Goal: Task Accomplishment & Management: Manage account settings

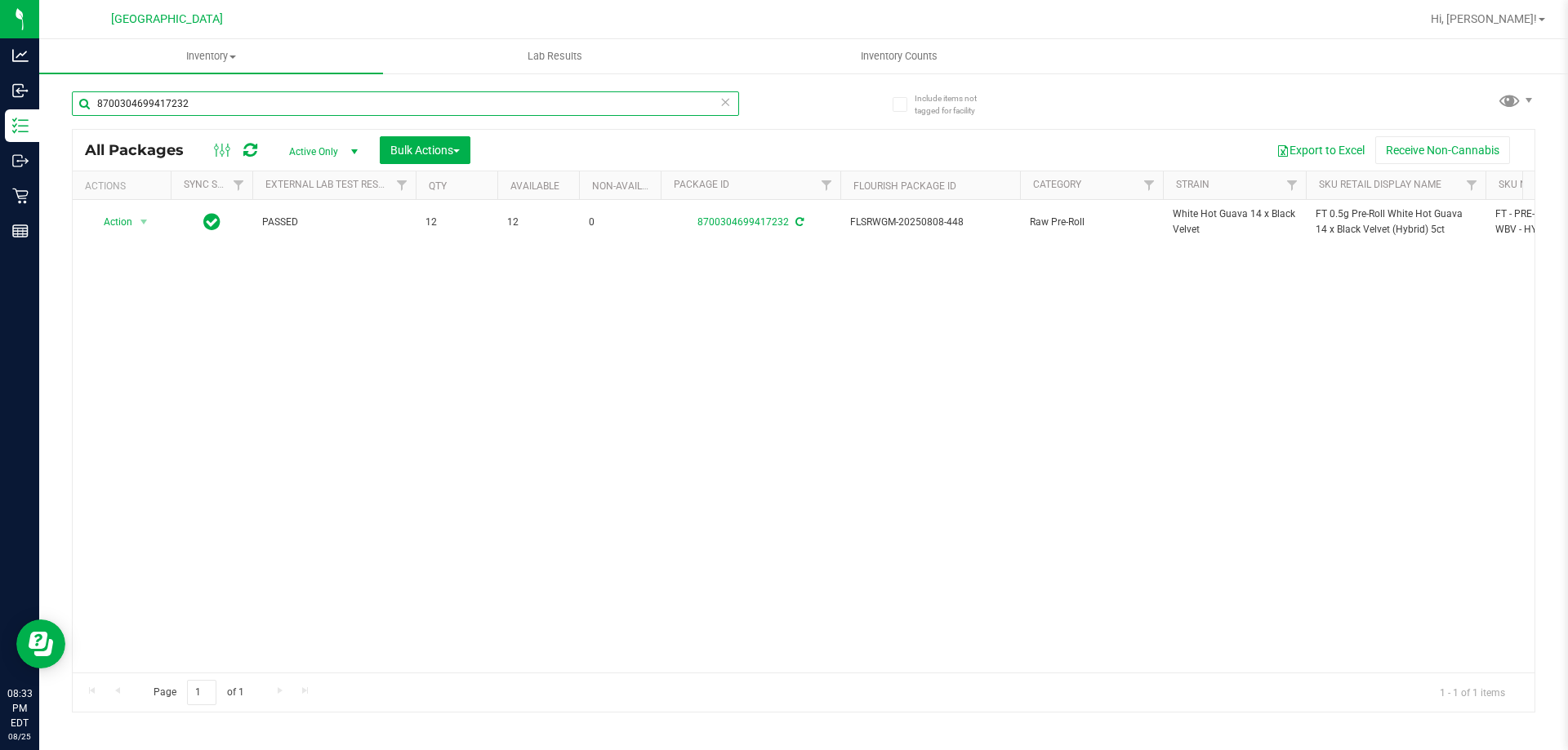
click at [717, 100] on input "8700304699417232" at bounding box center [405, 104] width 667 height 24
click at [730, 99] on icon at bounding box center [725, 101] width 12 height 19
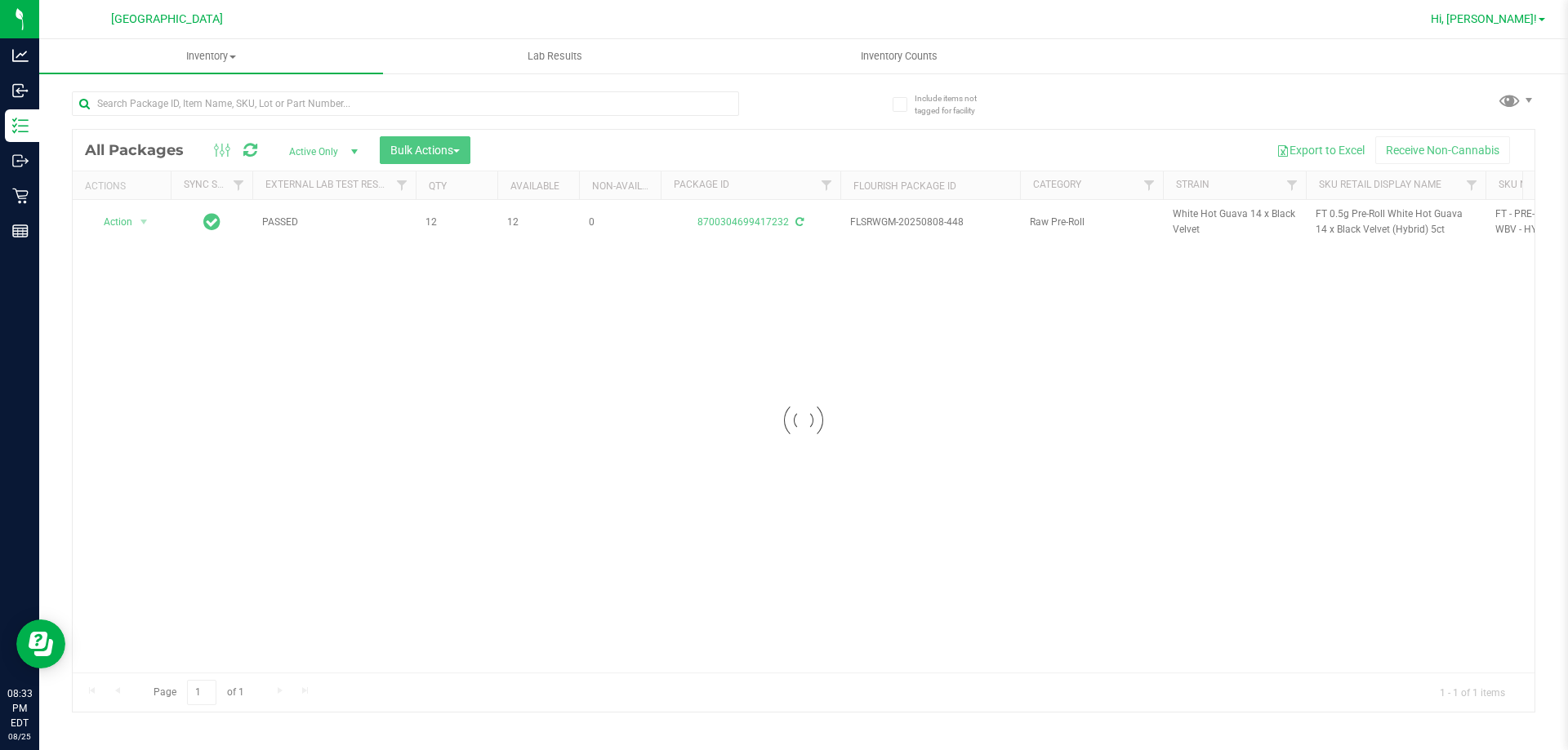
click at [1530, 15] on span "Hi, [PERSON_NAME]!" at bounding box center [1484, 19] width 106 height 13
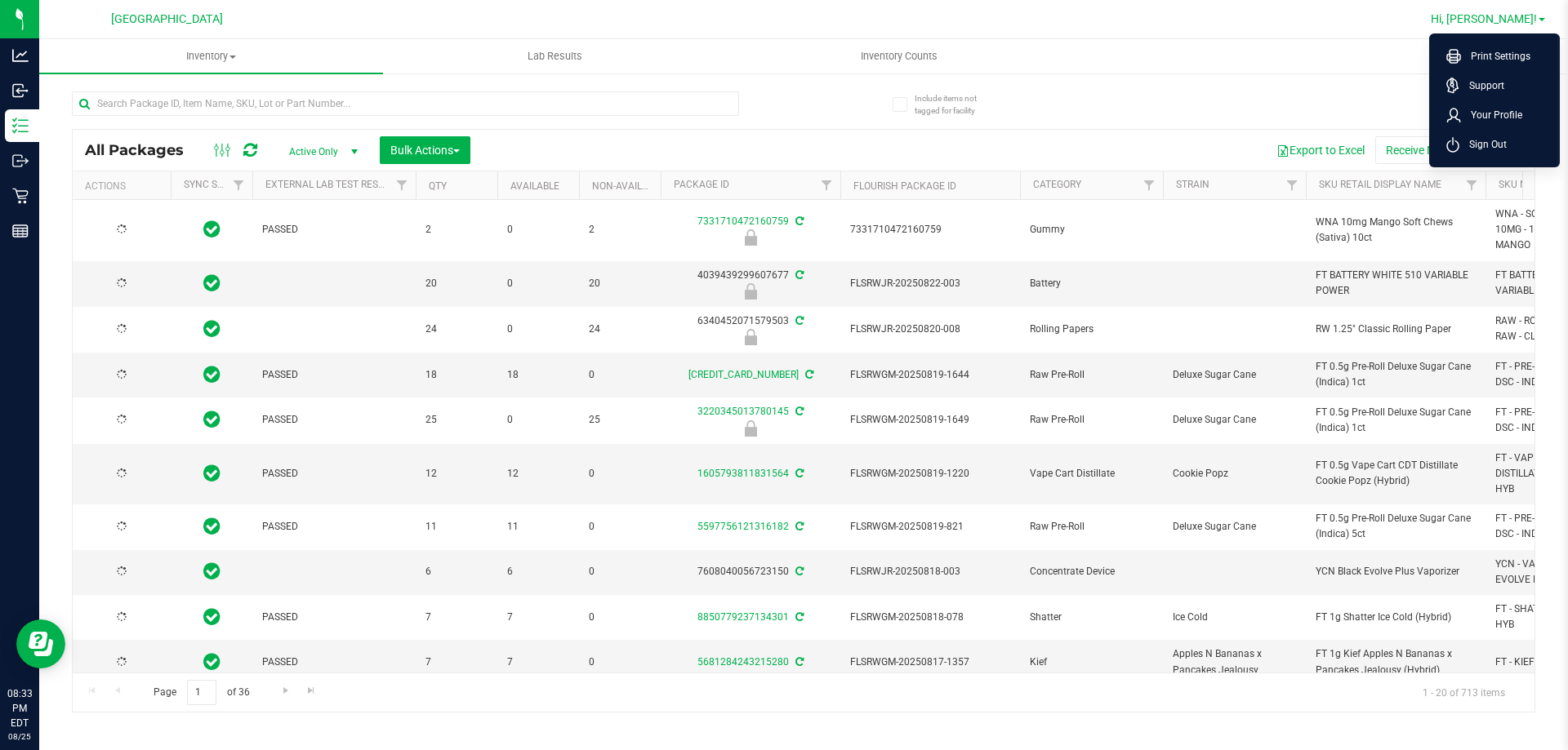
type input "[DATE]"
click at [1530, 15] on span "Hi, [PERSON_NAME]!" at bounding box center [1484, 19] width 106 height 13
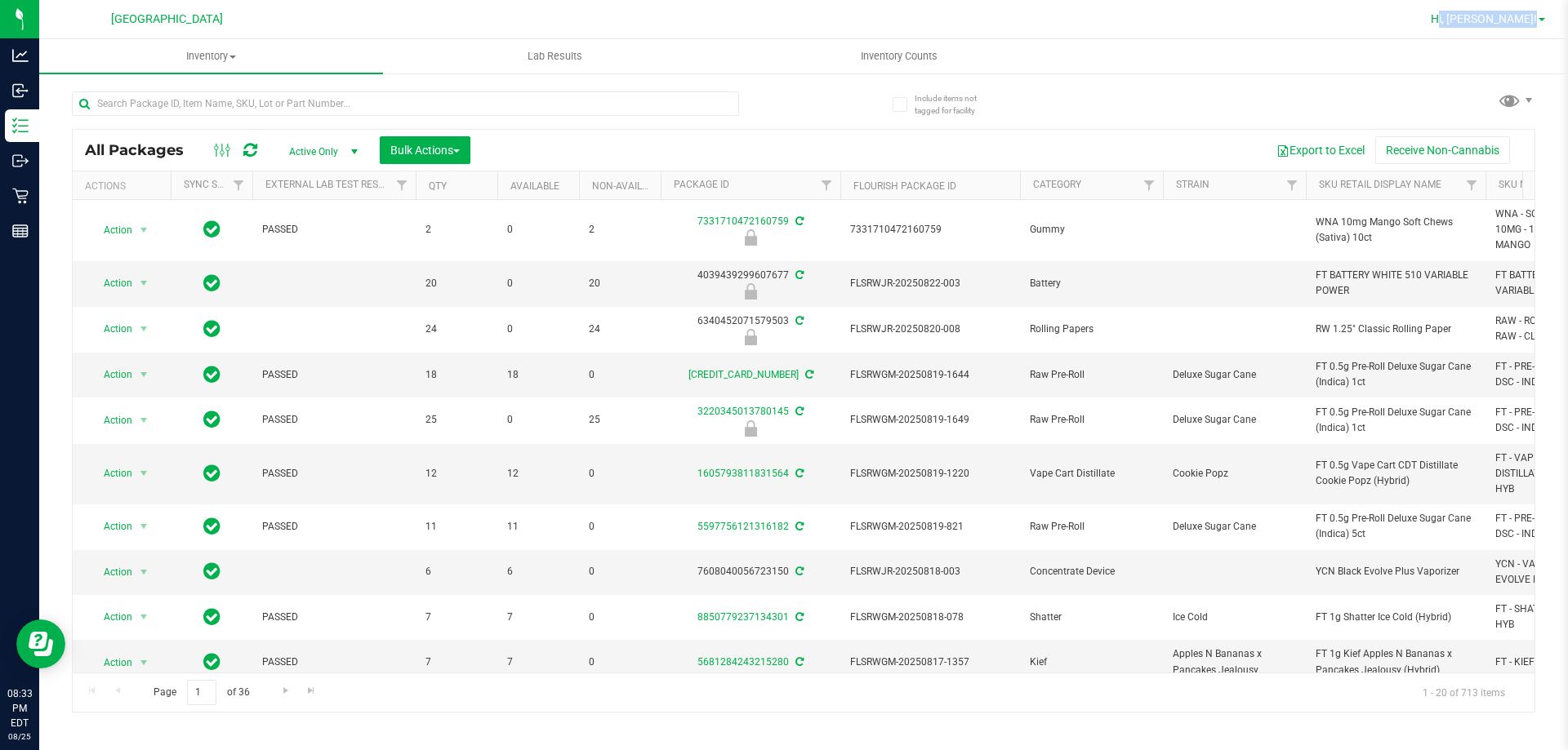
click at [1530, 15] on span "Hi, [PERSON_NAME]!" at bounding box center [1484, 19] width 106 height 13
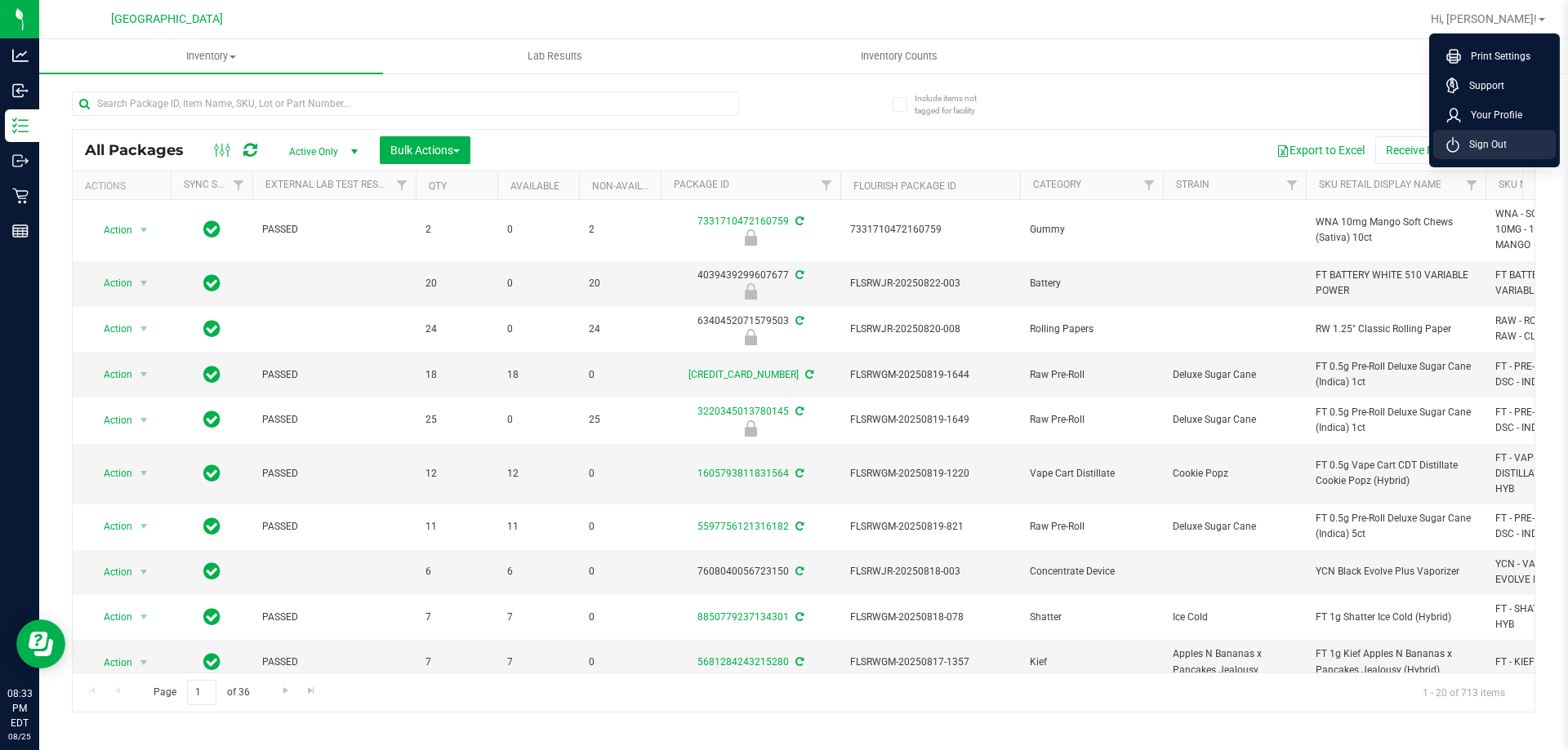
click at [1488, 144] on span "Sign Out" at bounding box center [1483, 144] width 47 height 16
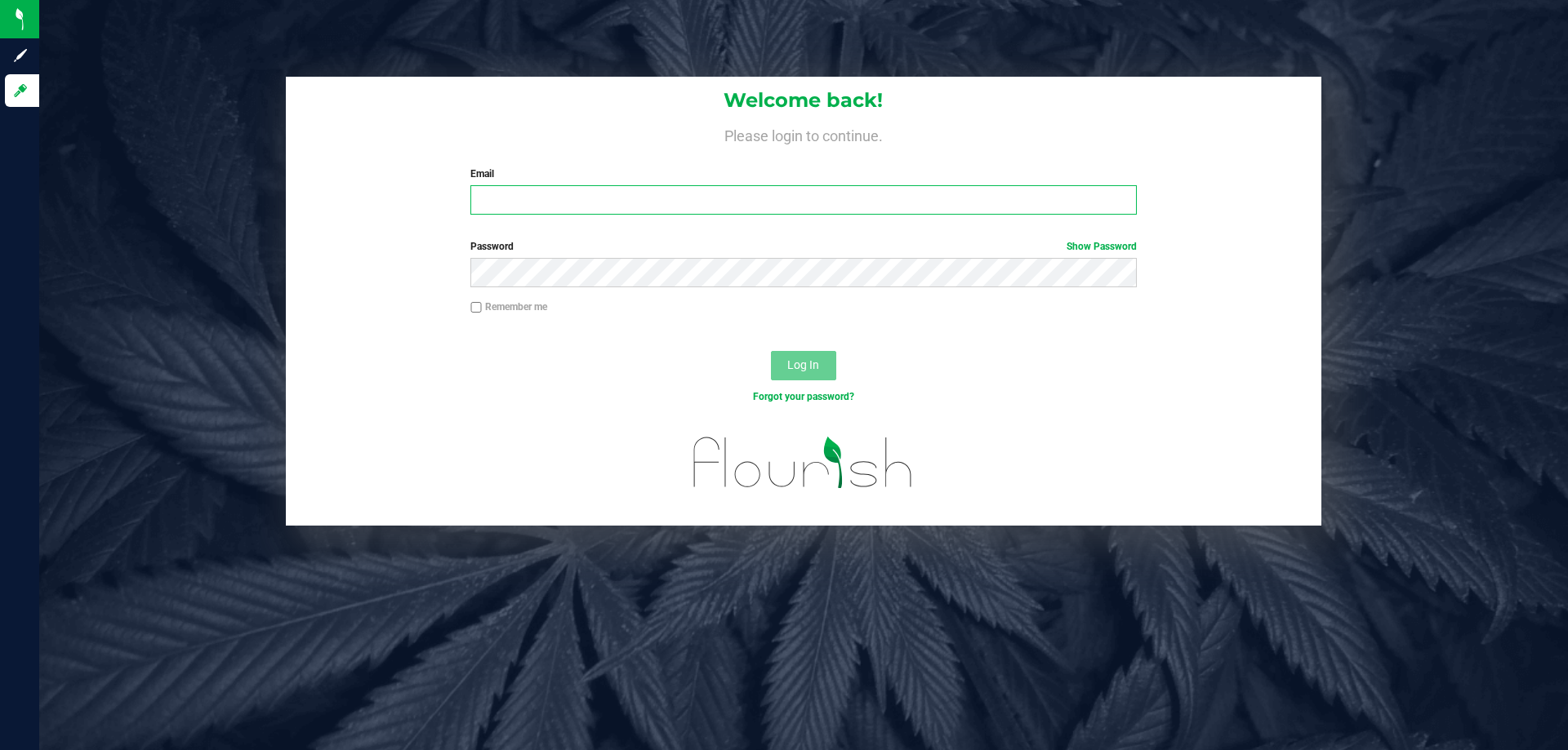
click at [620, 210] on input "Email" at bounding box center [803, 199] width 665 height 29
type input "[EMAIL_ADDRESS][DOMAIN_NAME]"
click at [771, 351] on button "Log In" at bounding box center [803, 365] width 66 height 29
